Goal: Information Seeking & Learning: Understand process/instructions

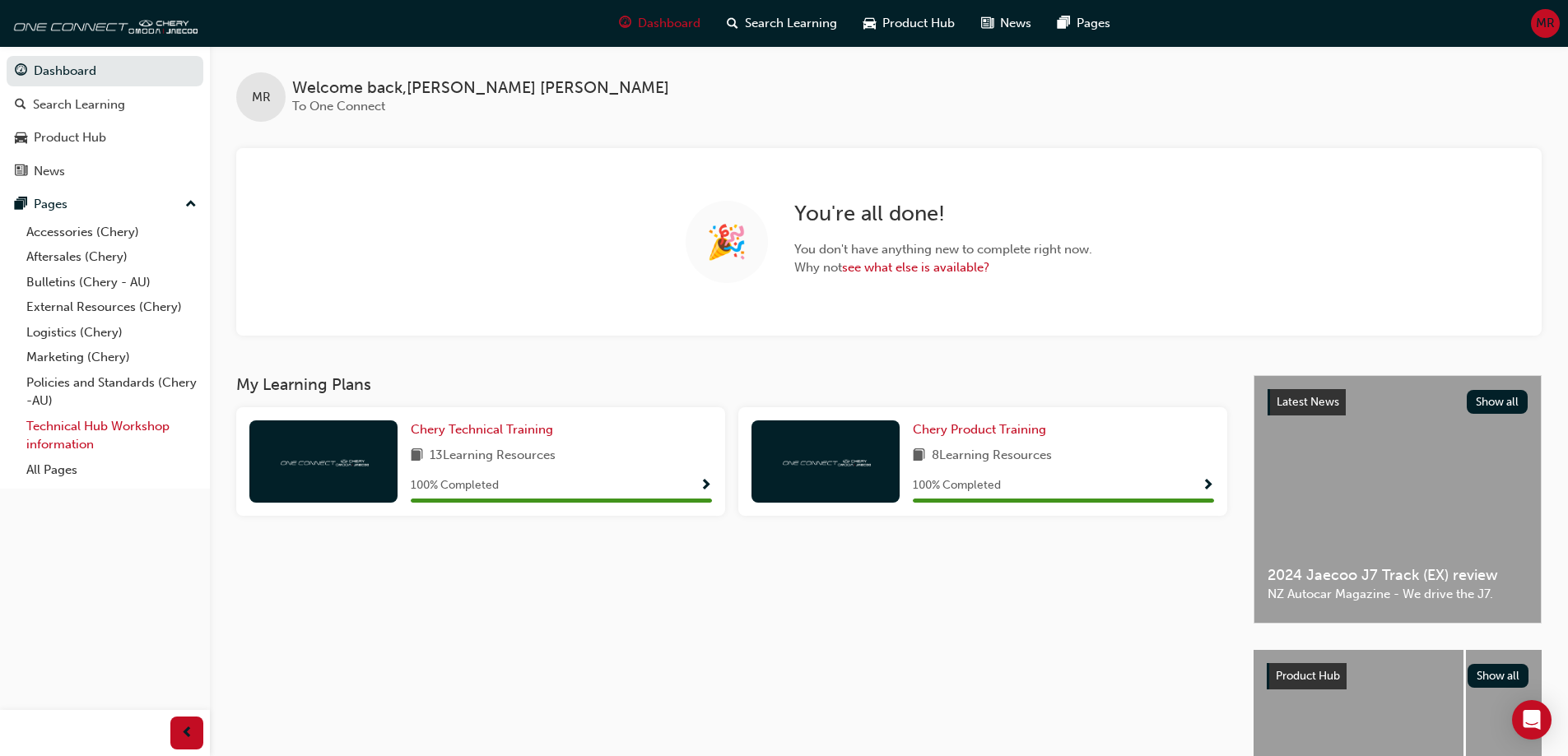
click at [89, 419] on link "Technical Hub Workshop information" at bounding box center [112, 436] width 183 height 44
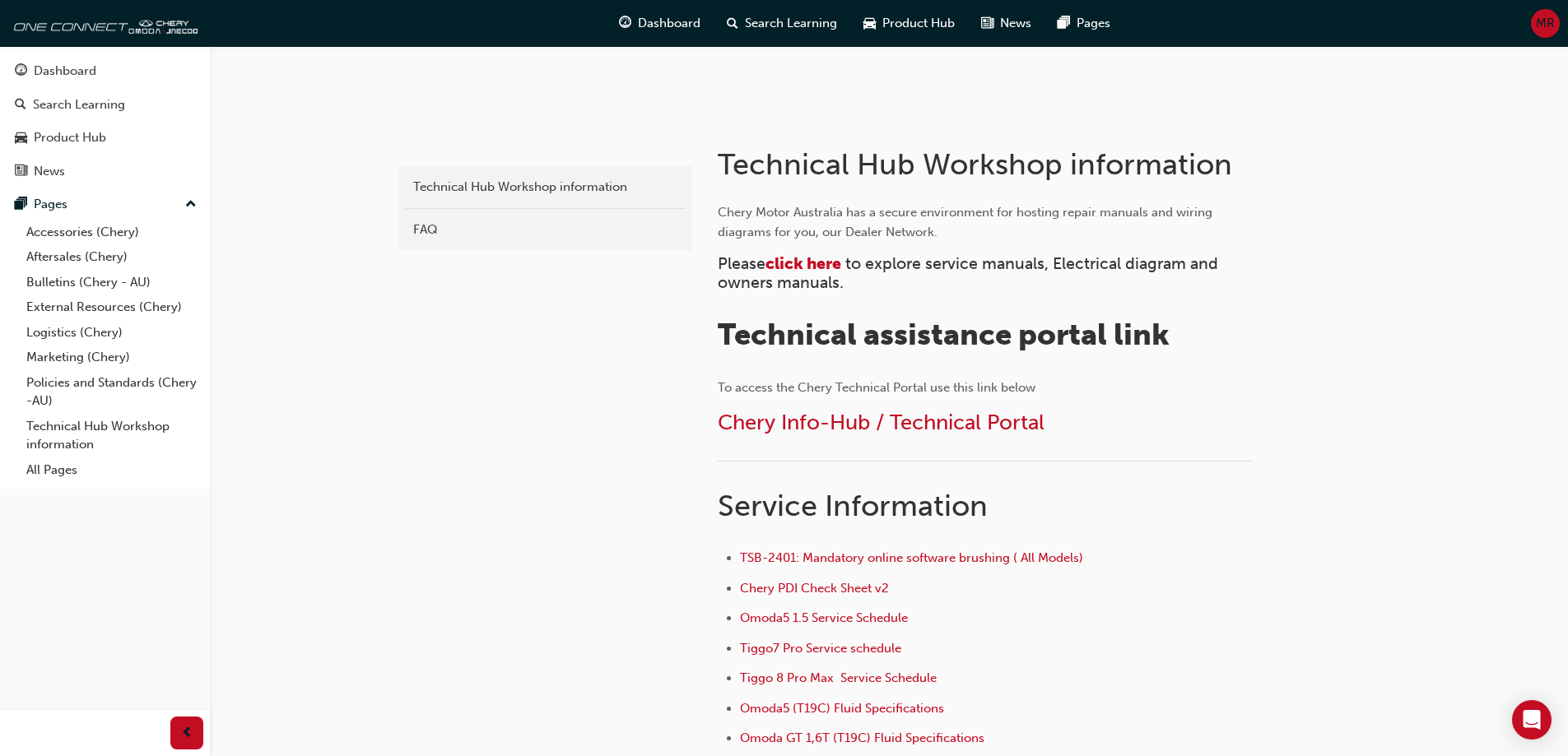
scroll to position [329, 0]
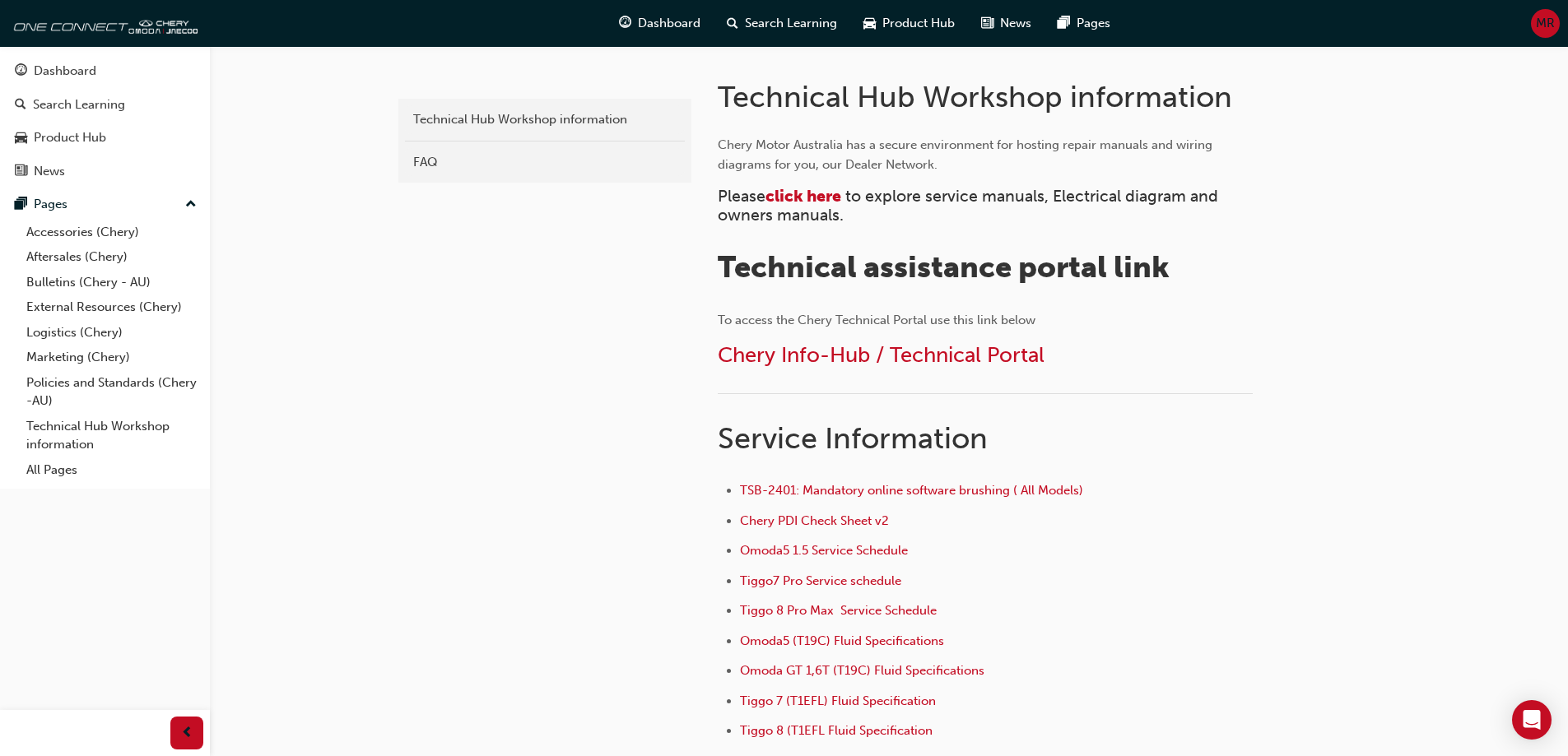
click at [607, 414] on div "chery-technicalhub Technical Hub Workshop information FAQ" at bounding box center [543, 488] width 297 height 884
click at [413, 155] on div "FAQ" at bounding box center [545, 162] width 264 height 19
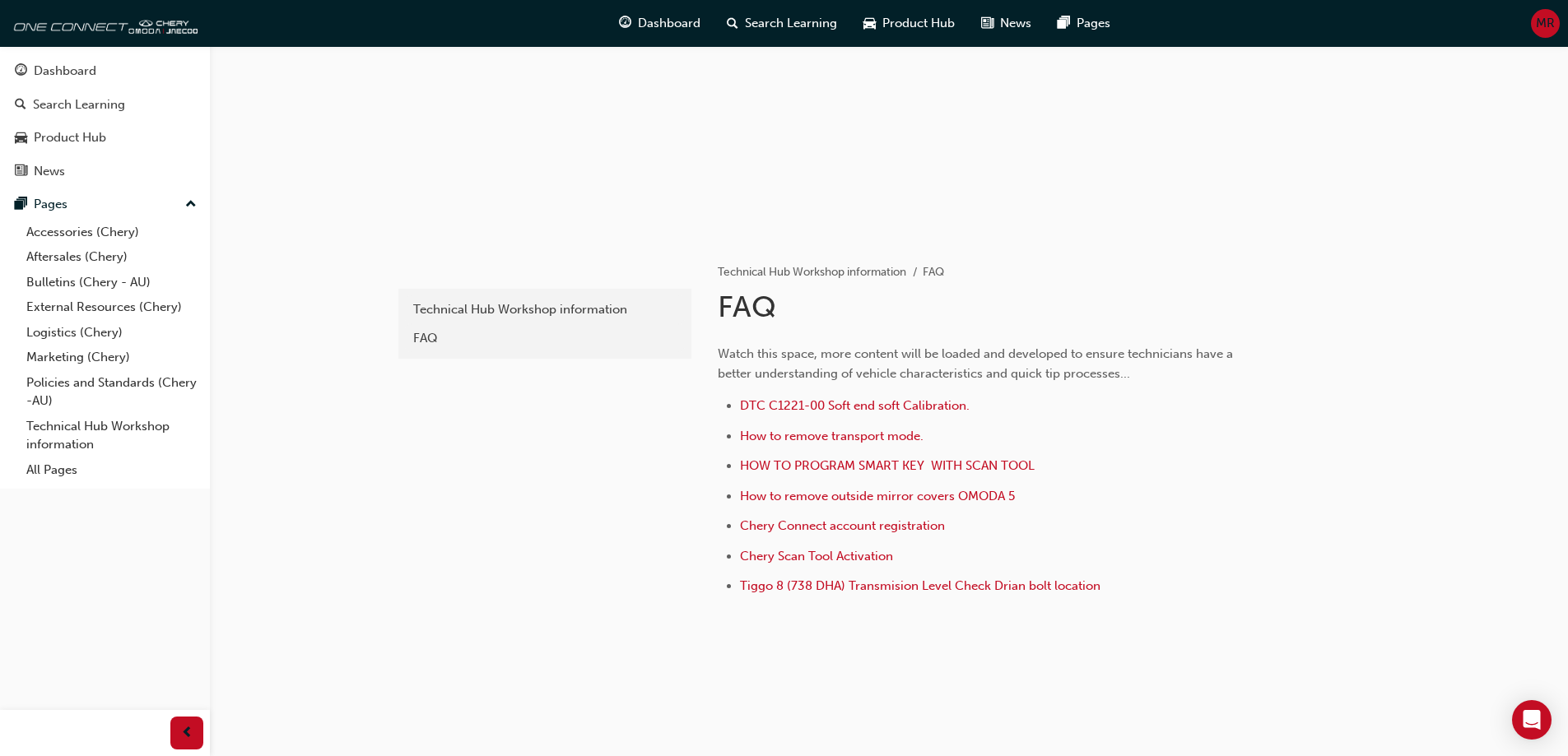
scroll to position [142, 0]
click at [765, 493] on span "How to remove outside mirror covers OMODA 5" at bounding box center [877, 494] width 275 height 15
